Goal: Check status: Check status

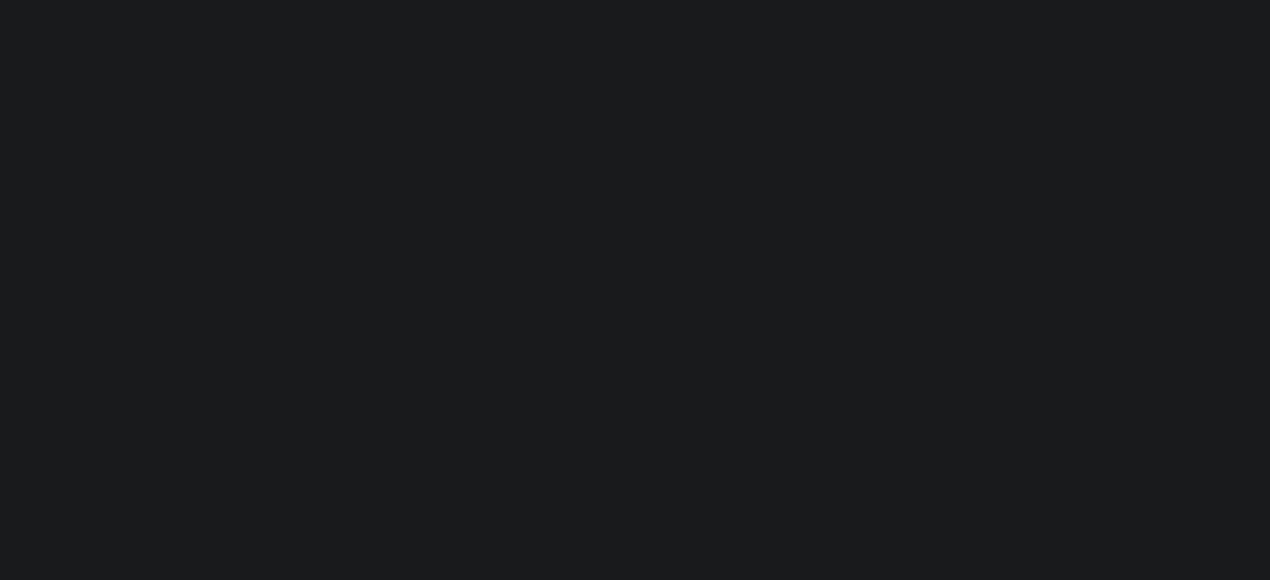
click at [481, 0] on html at bounding box center [635, 0] width 1270 height 0
